Goal: Check status: Check status

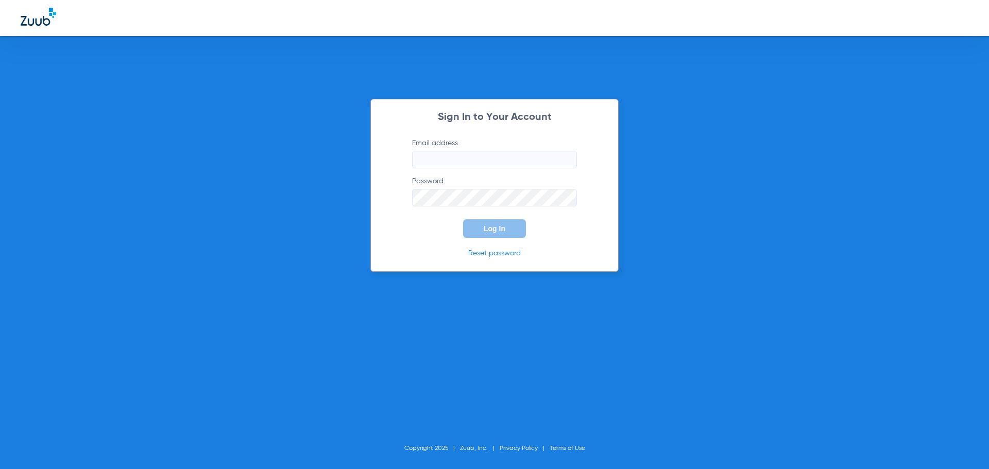
click at [478, 161] on input "Email address" at bounding box center [494, 160] width 165 height 18
type input "[EMAIL_ADDRESS][DOMAIN_NAME]"
click at [463, 220] on button "Log In" at bounding box center [494, 229] width 63 height 19
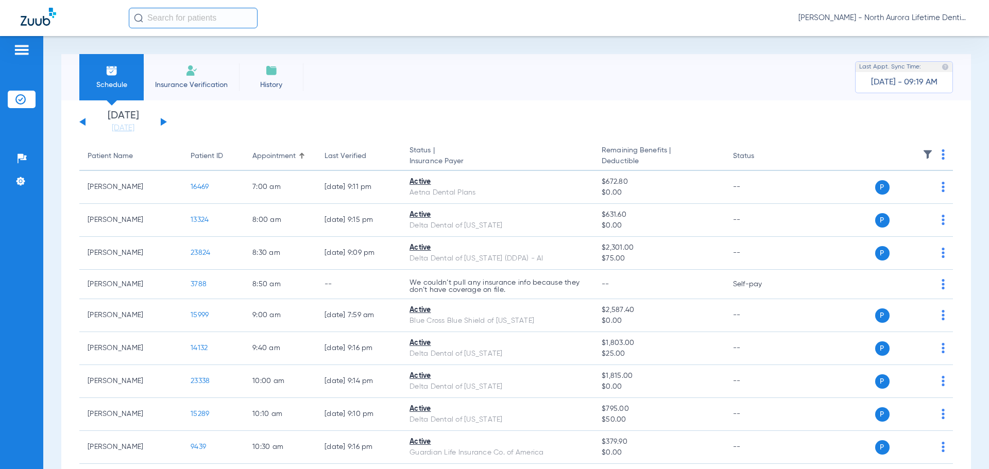
click at [161, 121] on button at bounding box center [164, 122] width 6 height 8
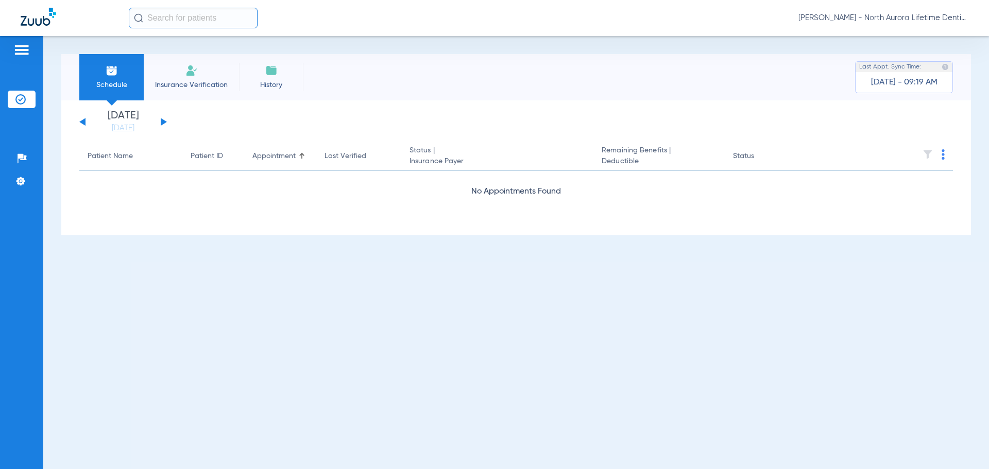
click at [161, 121] on button at bounding box center [164, 122] width 6 height 8
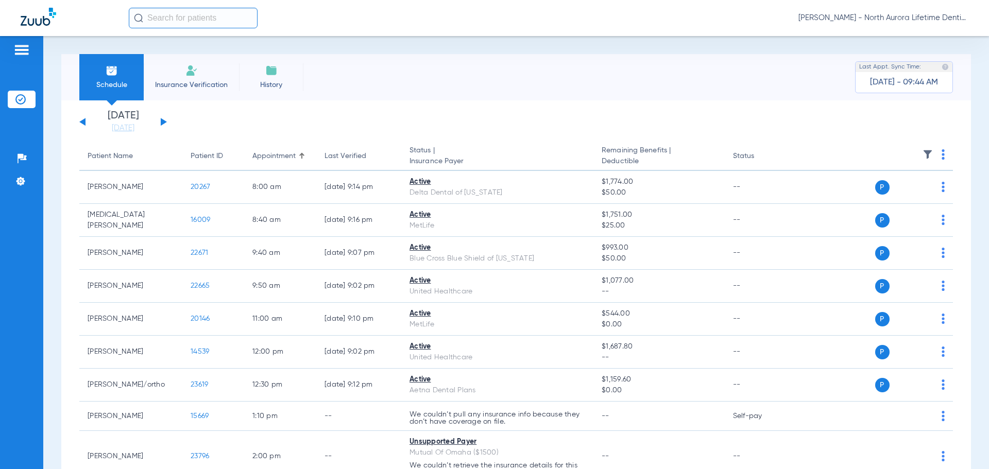
click at [162, 119] on div "[DATE] [DATE] [DATE] [DATE] [DATE] [DATE] [DATE] [DATE] [DATE] [DATE] [DATE] [D…" at bounding box center [123, 122] width 88 height 23
click at [162, 126] on div "[DATE] [DATE] [DATE] [DATE] [DATE] [DATE] [DATE] [DATE] [DATE] [DATE] [DATE] [D…" at bounding box center [123, 122] width 88 height 23
click at [162, 120] on button at bounding box center [164, 122] width 6 height 8
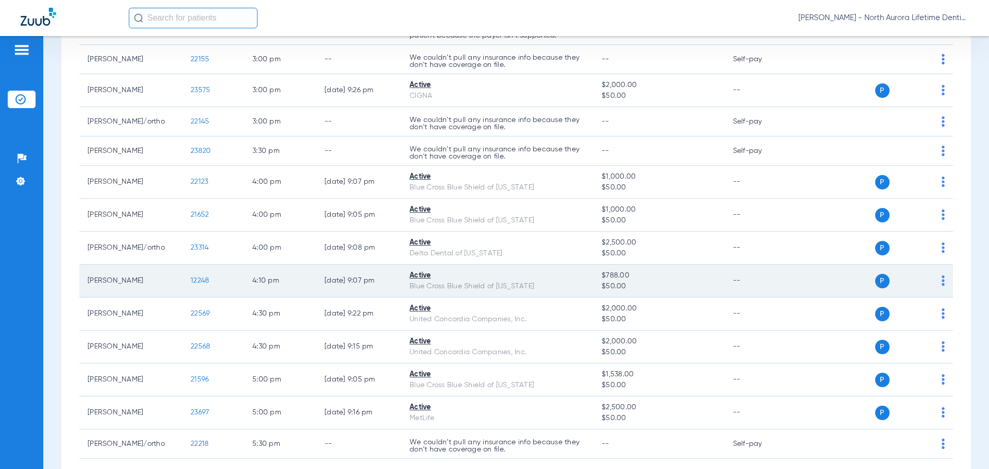
scroll to position [977, 0]
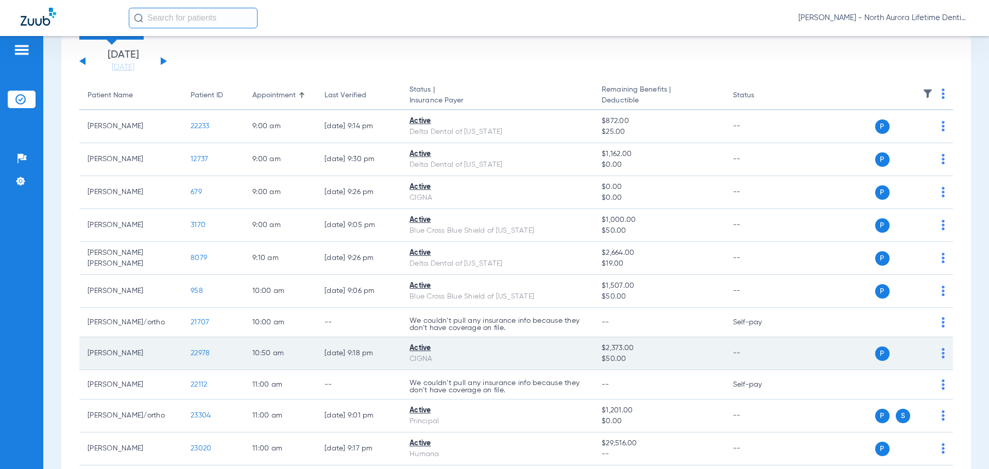
scroll to position [0, 0]
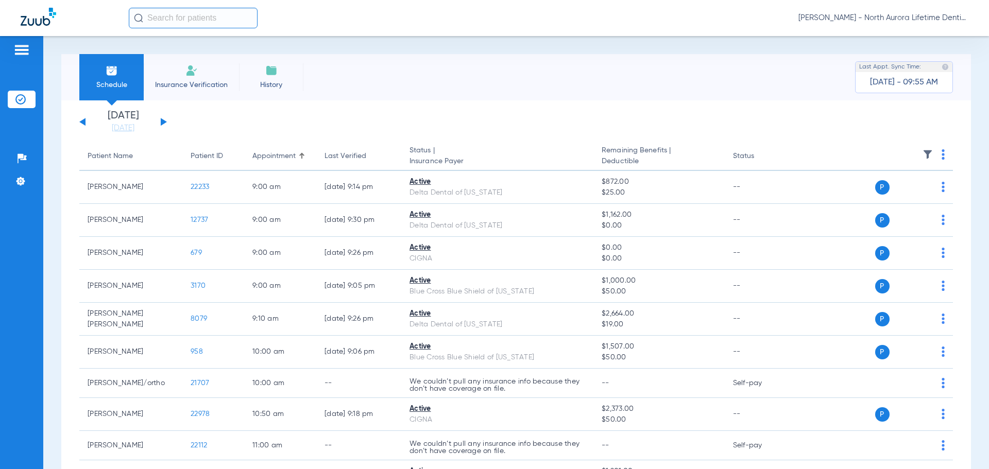
click at [161, 124] on button at bounding box center [164, 122] width 6 height 8
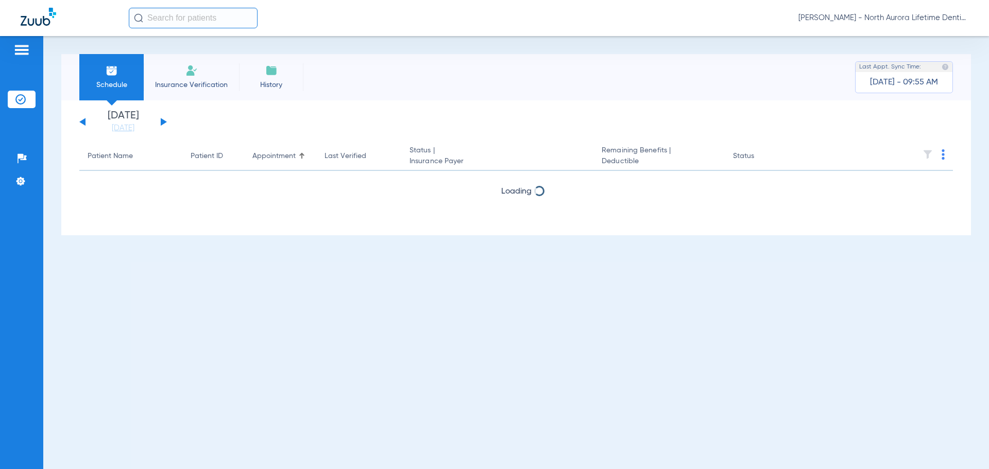
click at [161, 124] on button at bounding box center [164, 122] width 6 height 8
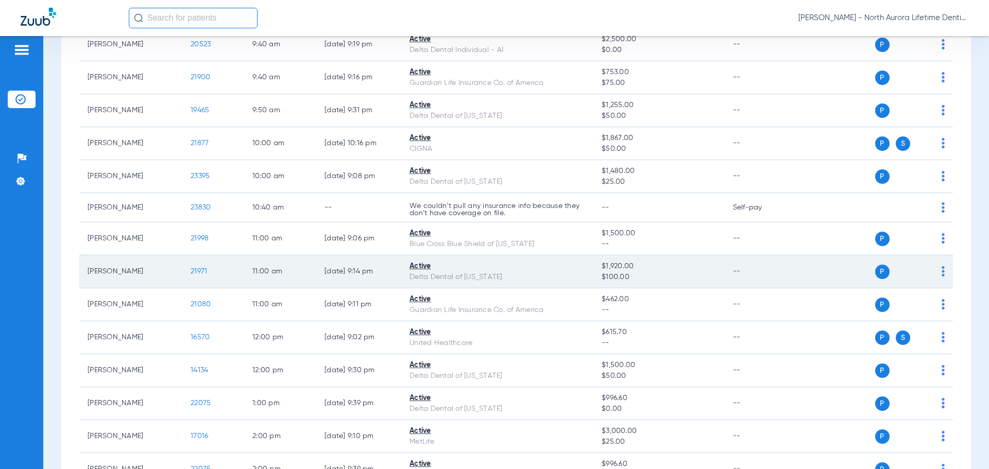
scroll to position [68, 0]
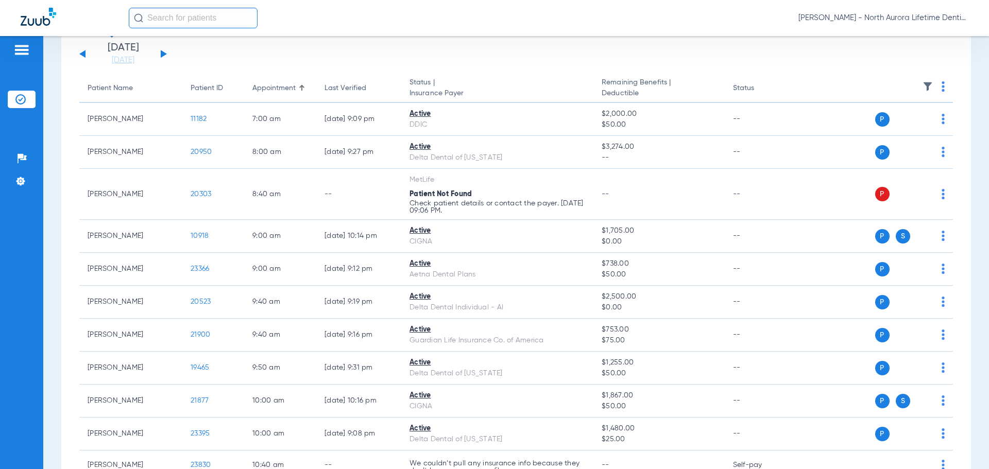
click at [161, 53] on button at bounding box center [164, 54] width 6 height 8
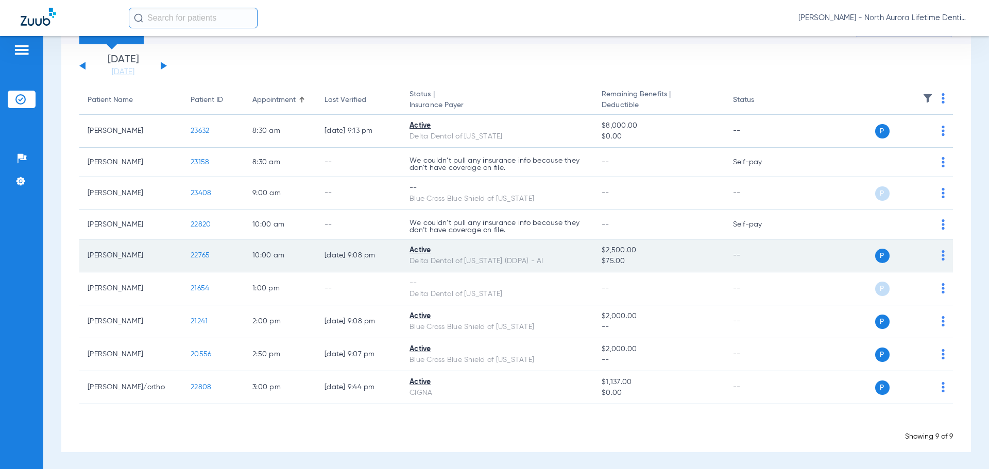
scroll to position [57, 0]
